Goal: Navigation & Orientation: Understand site structure

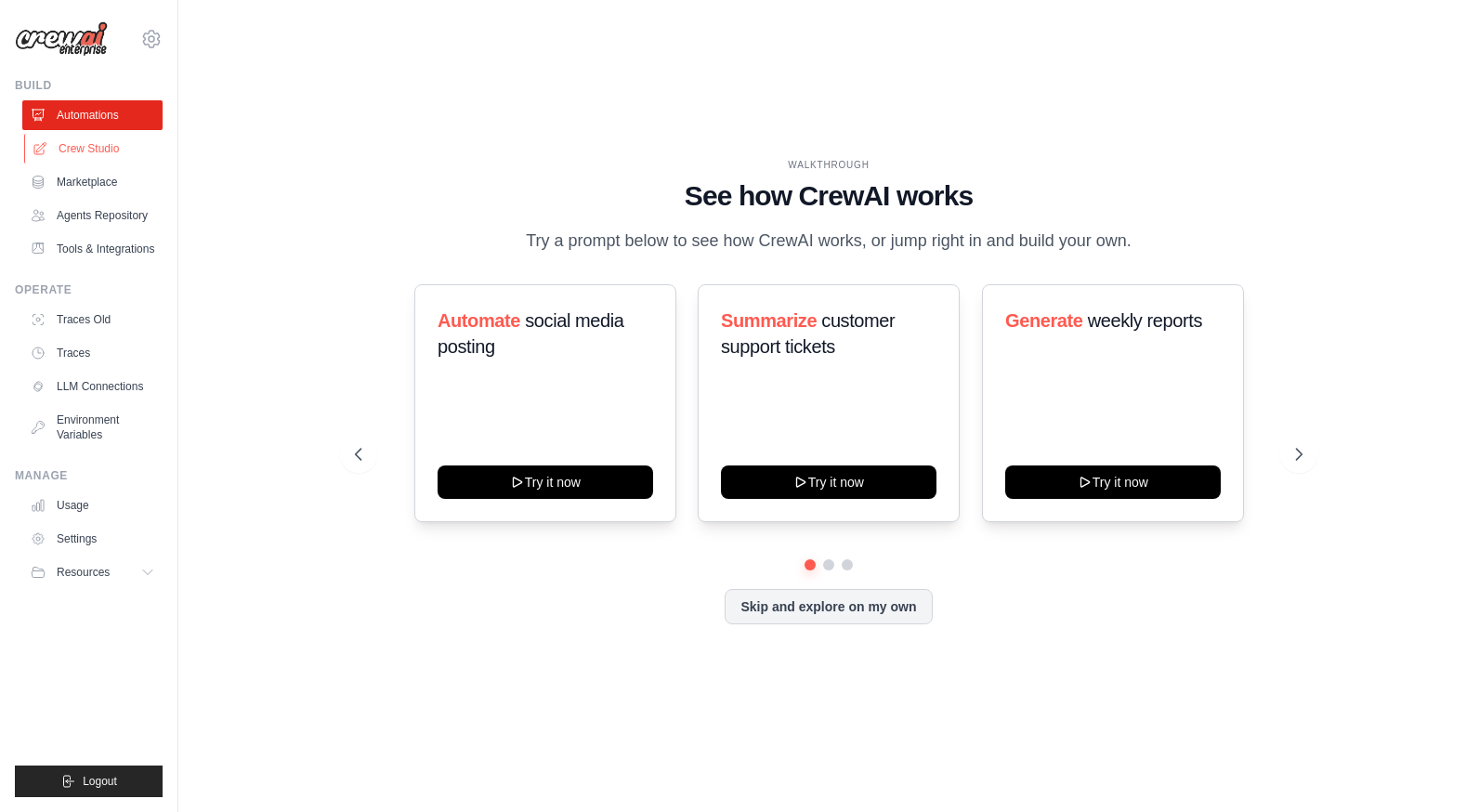
click at [109, 161] on link "Crew Studio" at bounding box center [94, 148] width 140 height 29
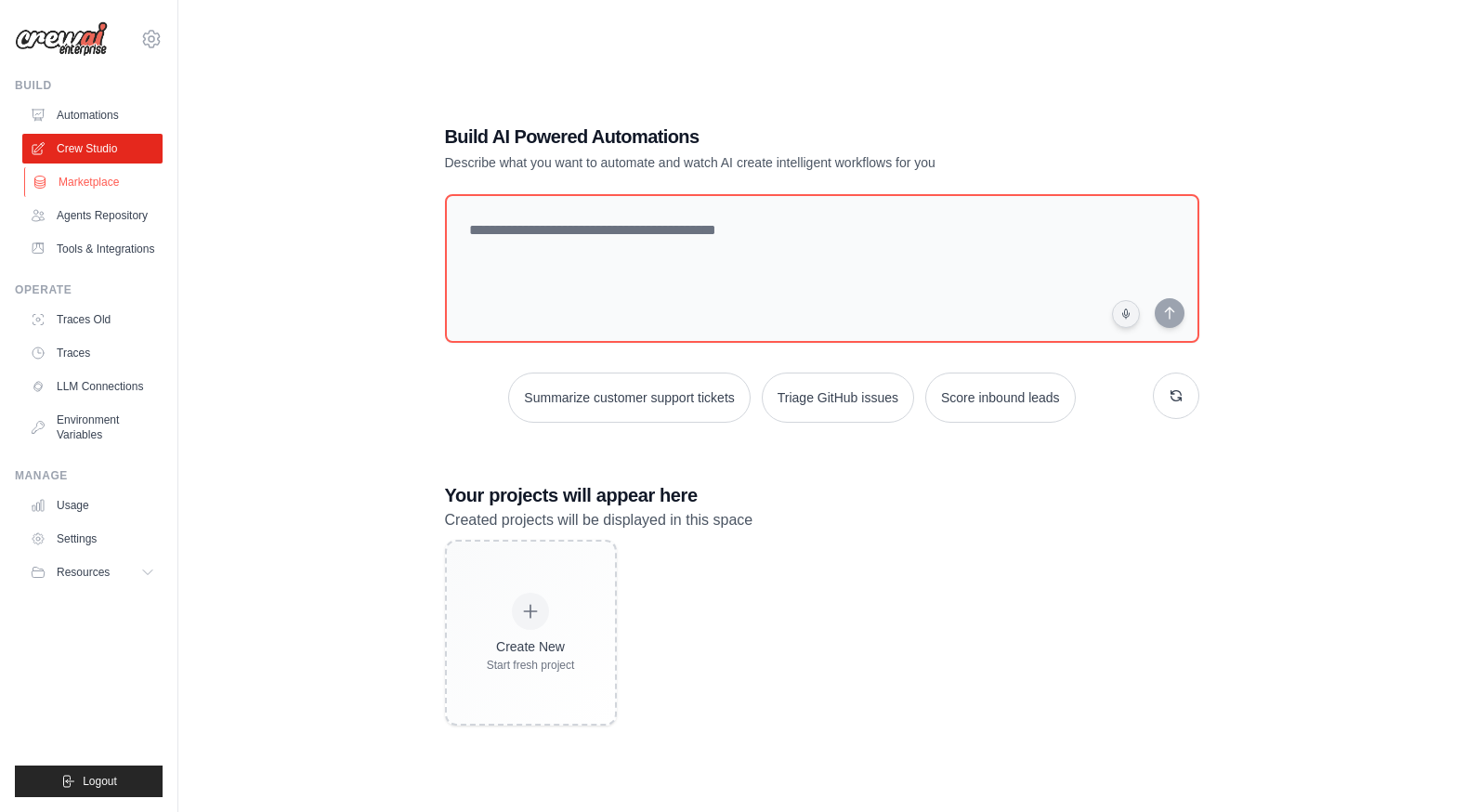
click at [101, 177] on link "Marketplace" at bounding box center [94, 181] width 140 height 29
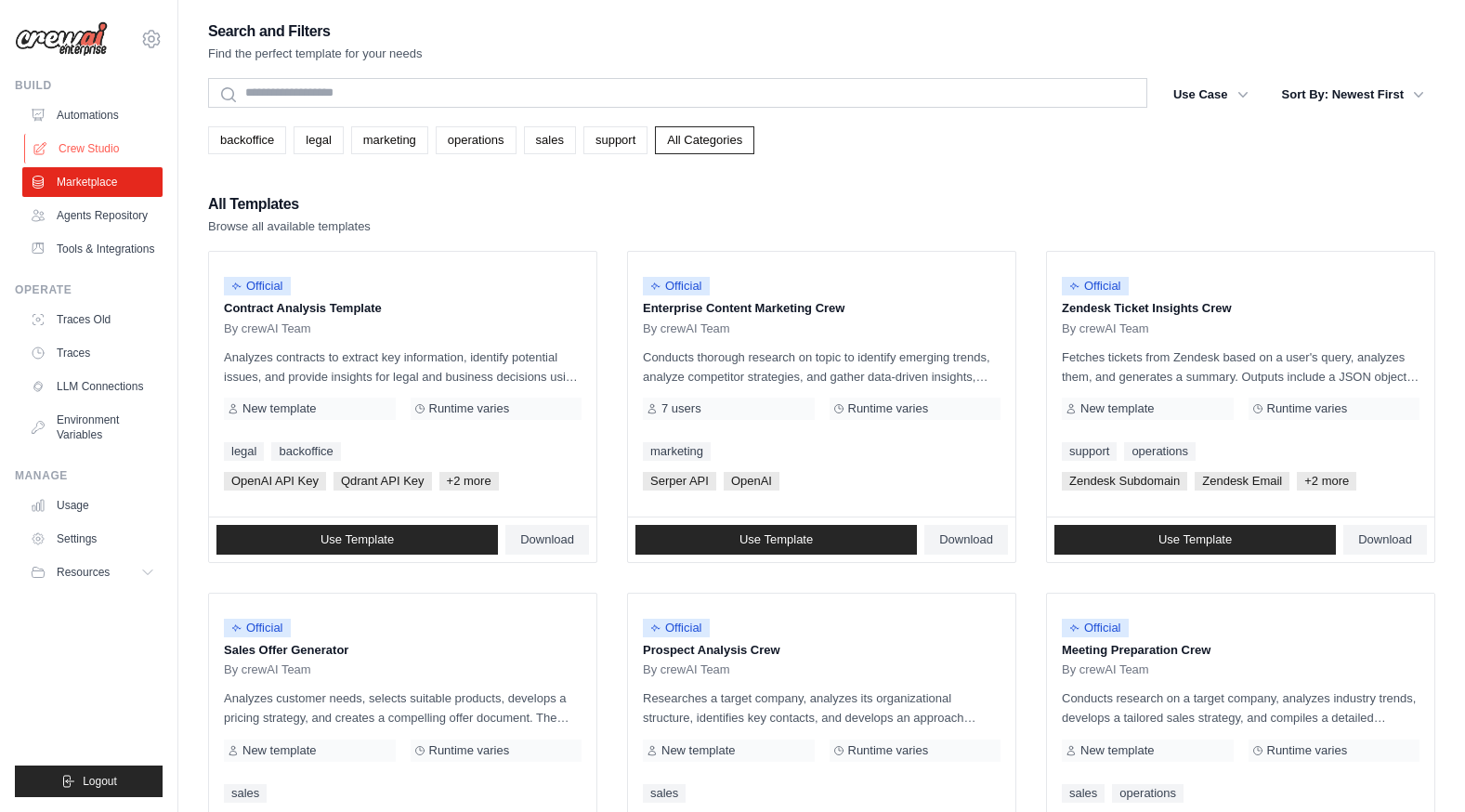
click at [102, 134] on link "Crew Studio" at bounding box center [94, 148] width 140 height 29
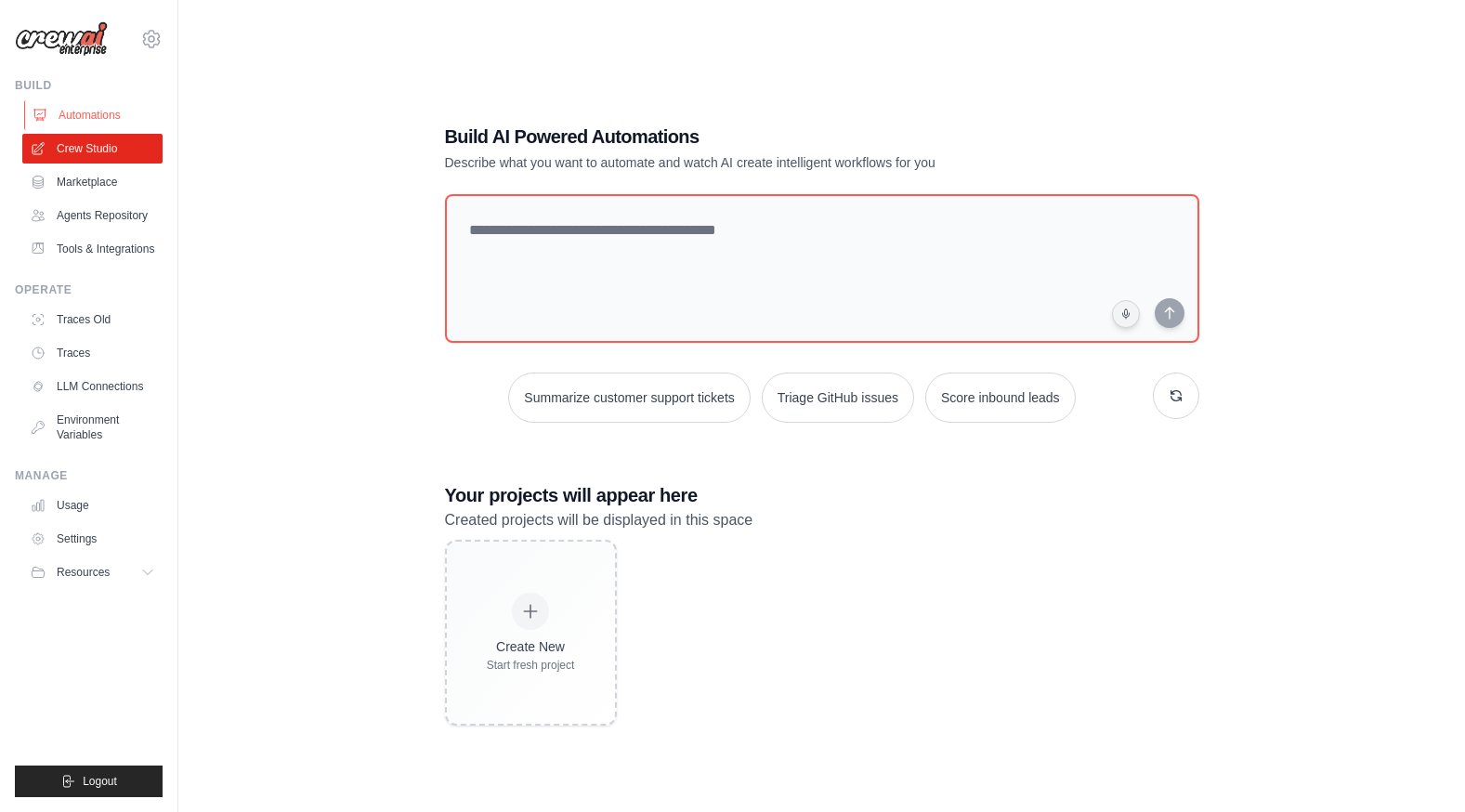
click at [107, 117] on link "Automations" at bounding box center [94, 115] width 140 height 29
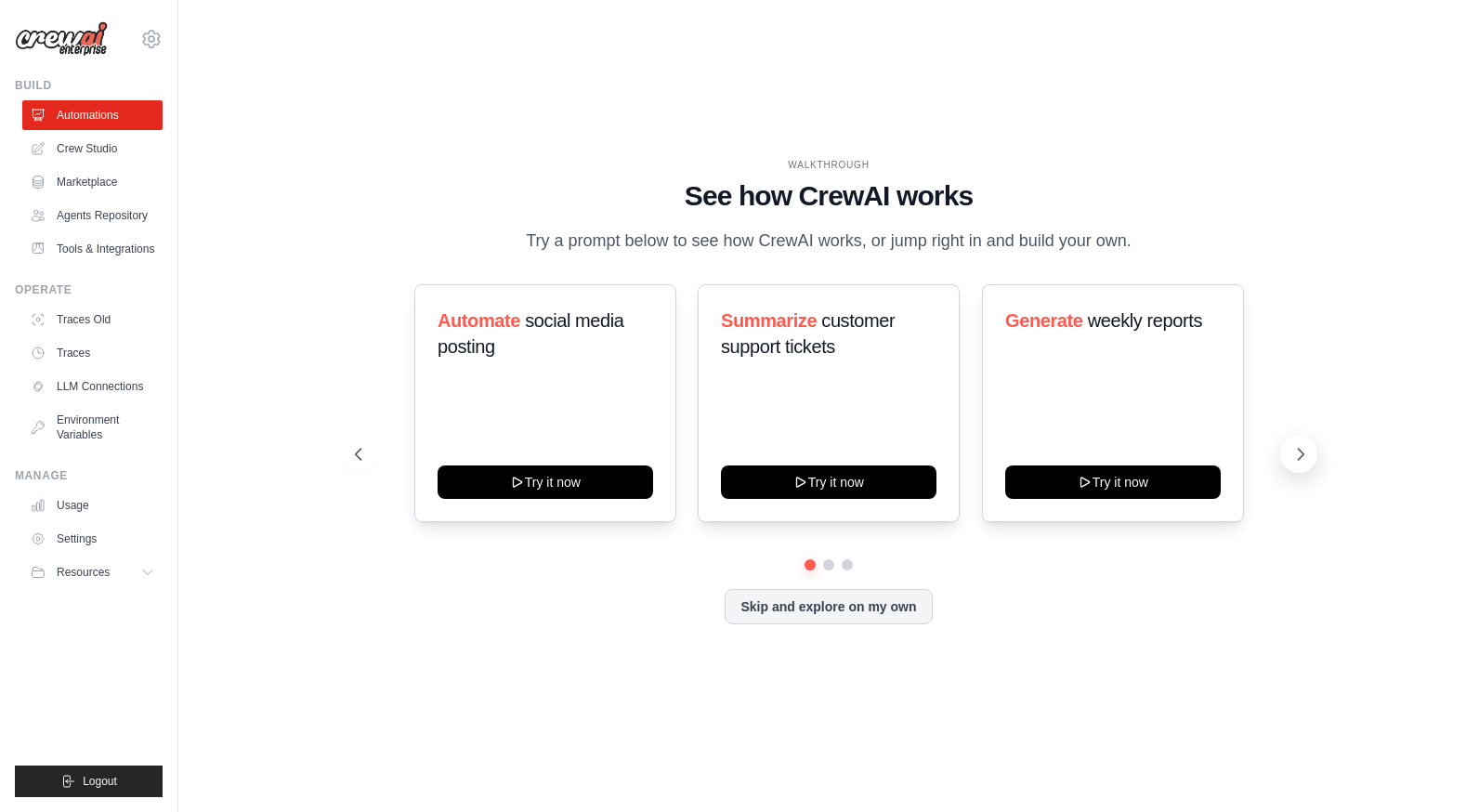
click at [1297, 445] on icon at bounding box center [1301, 455] width 19 height 19
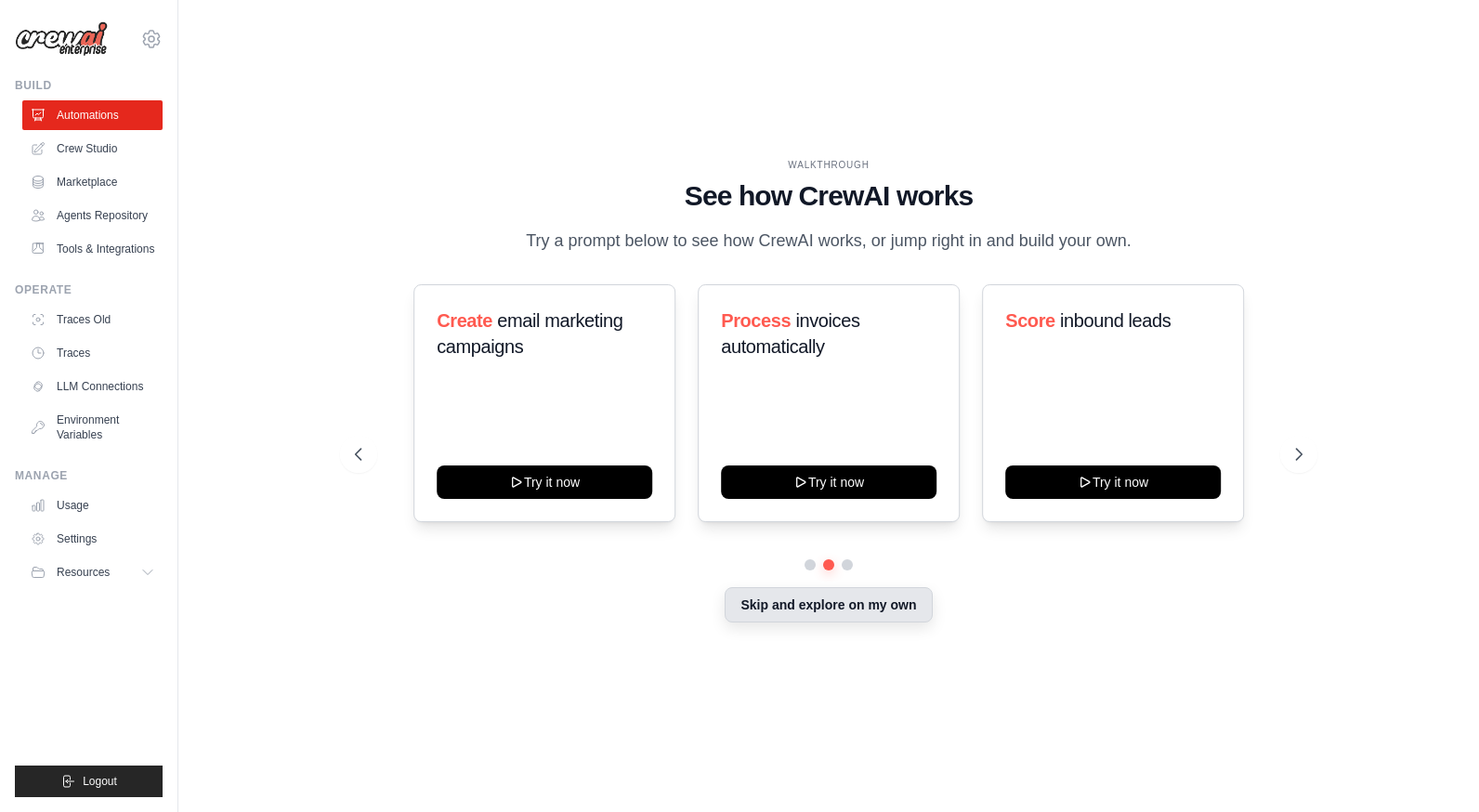
click at [920, 609] on button "Skip and explore on my own" at bounding box center [828, 604] width 207 height 35
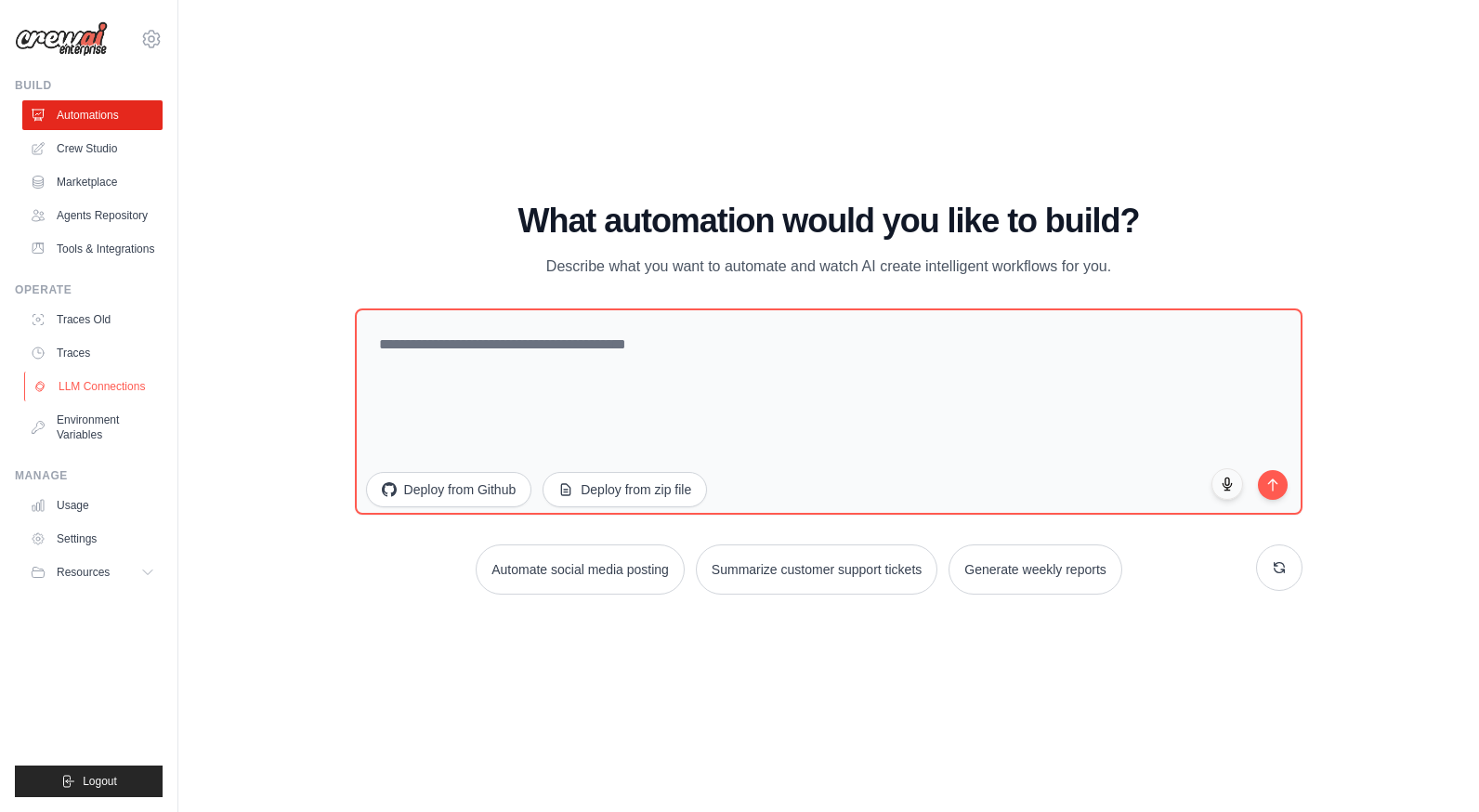
click at [139, 398] on link "LLM Connections" at bounding box center [94, 386] width 140 height 29
